Goal: Communication & Community: Answer question/provide support

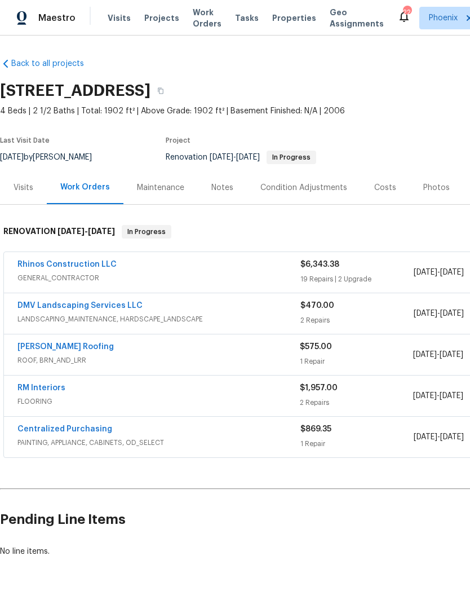
click at [30, 392] on link "RM Interiors" at bounding box center [41, 388] width 48 height 8
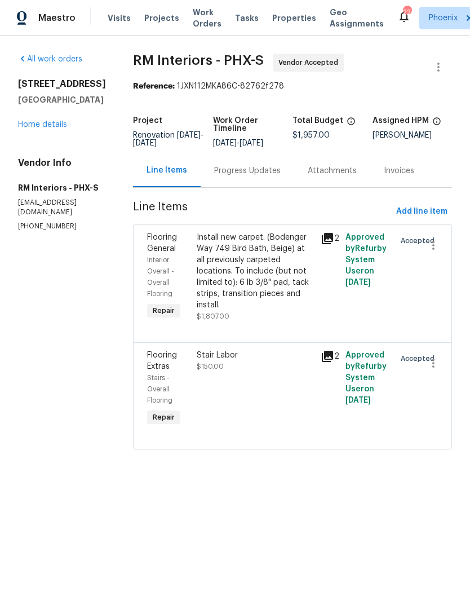
click at [248, 176] on div "Progress Updates" at bounding box center [247, 170] width 67 height 11
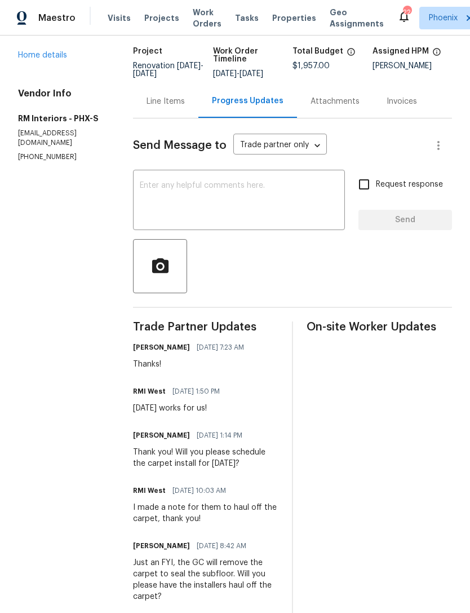
scroll to position [57, 0]
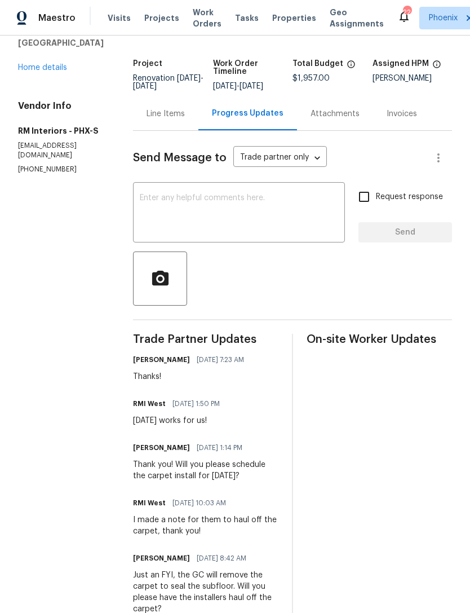
click at [201, 217] on textarea at bounding box center [239, 213] width 198 height 39
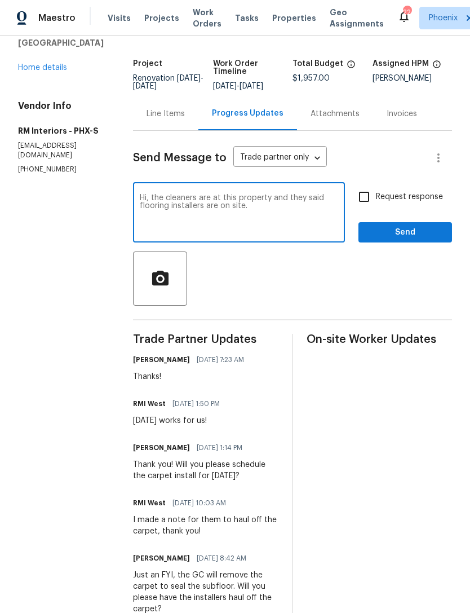
type textarea "Hi, the cleaners are at this property and they said flooring installers are on …"
click at [411, 240] on span "Send" at bounding box center [405, 232] width 76 height 14
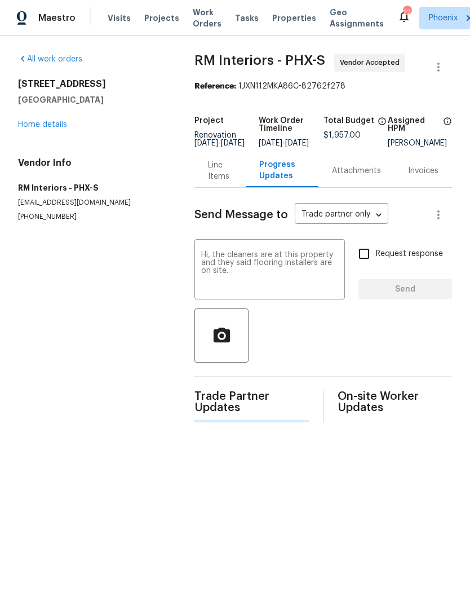
scroll to position [0, 0]
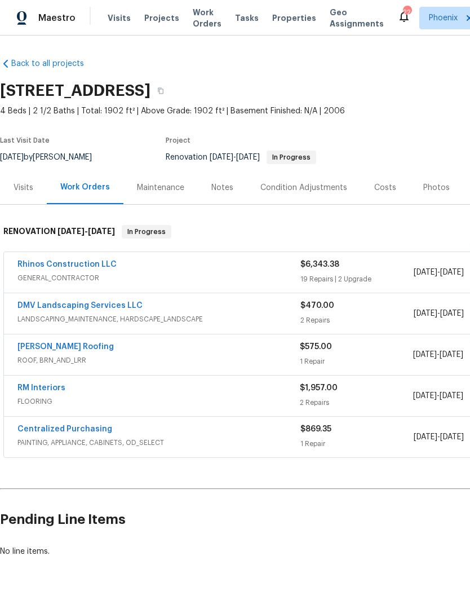
click at [223, 193] on div "Notes" at bounding box center [222, 187] width 22 height 11
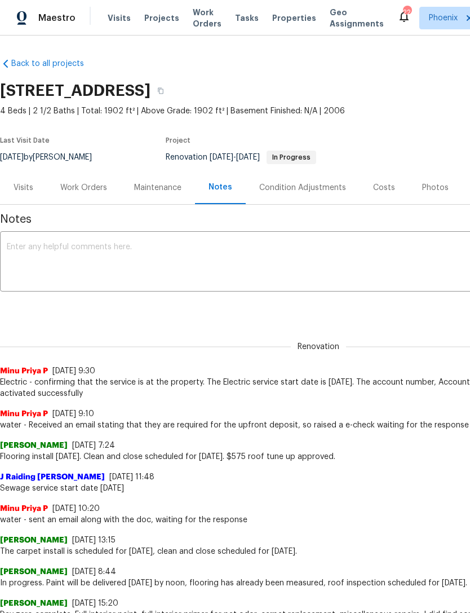
copy h2 "[STREET_ADDRESS]"
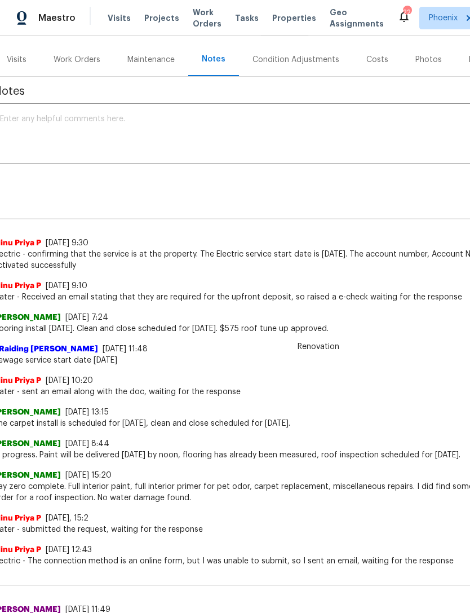
scroll to position [116, 7]
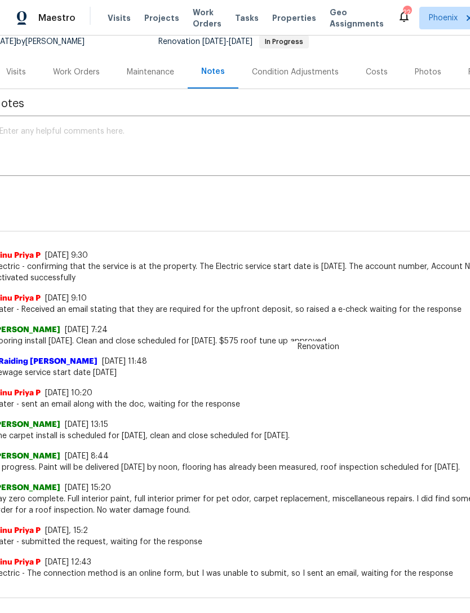
click at [81, 78] on div "Work Orders" at bounding box center [76, 72] width 47 height 11
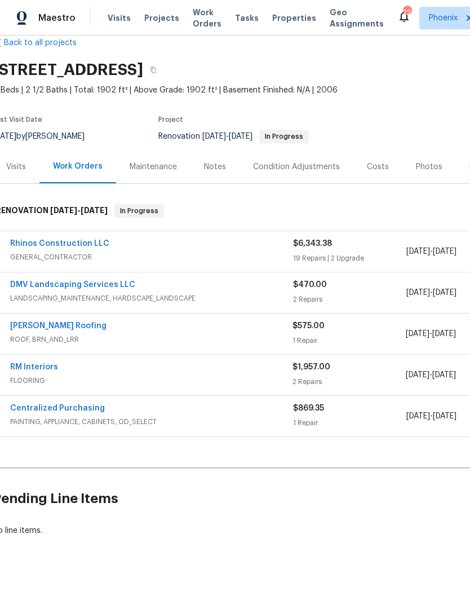
scroll to position [0, 7]
